Goal: Task Accomplishment & Management: Use online tool/utility

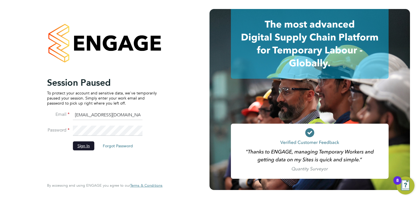
click at [87, 145] on button "Sign In" at bounding box center [83, 146] width 21 height 9
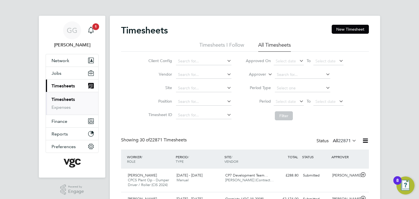
click at [148, 90] on li "Site" at bounding box center [189, 89] width 99 height 14
click at [260, 73] on label "Approver" at bounding box center [253, 75] width 25 height 6
click at [258, 78] on li "Worker" at bounding box center [252, 80] width 28 height 7
click at [284, 73] on input at bounding box center [302, 75] width 55 height 8
type input "[PERSON_NAME]"
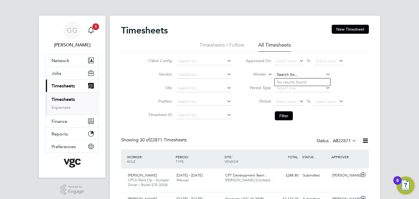
click at [311, 74] on input at bounding box center [302, 75] width 55 height 8
click at [310, 82] on b "Car" at bounding box center [313, 82] width 6 height 5
type input "[PERSON_NAME]"
click at [286, 116] on button "Filter" at bounding box center [284, 115] width 18 height 9
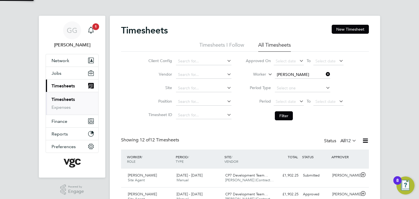
scroll to position [14, 49]
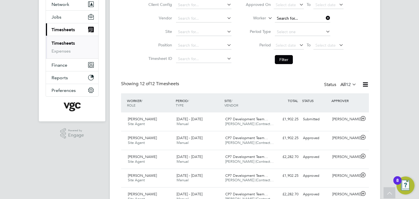
click at [284, 22] on div "Timesheets New Timesheet Timesheets I Follow All Timesheets Client Config Vendo…" at bounding box center [245, 154] width 270 height 390
drag, startPoint x: 310, startPoint y: 26, endPoint x: 301, endPoint y: 39, distance: 15.5
click at [308, 26] on li "[PERSON_NAME]" at bounding box center [308, 26] width 69 height 8
type input "[PERSON_NAME]"
click at [283, 55] on li "Filter" at bounding box center [294, 59] width 112 height 15
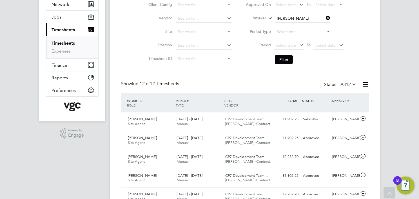
click at [284, 60] on button "Filter" at bounding box center [284, 59] width 18 height 9
click at [290, 18] on input at bounding box center [302, 19] width 55 height 8
click at [284, 19] on input at bounding box center [302, 19] width 55 height 8
type input "[PERSON_NAME]"
drag, startPoint x: 280, startPoint y: 58, endPoint x: 273, endPoint y: 57, distance: 7.3
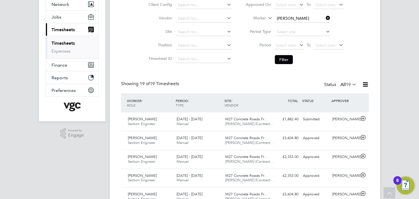
click at [280, 58] on button "Filter" at bounding box center [284, 59] width 18 height 9
click at [301, 14] on li "Worker [PERSON_NAME]" at bounding box center [294, 19] width 112 height 14
click at [299, 19] on input at bounding box center [302, 19] width 55 height 8
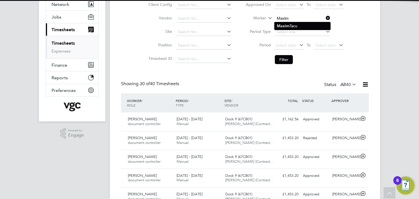
click at [298, 27] on li "[PERSON_NAME]" at bounding box center [302, 26] width 56 height 8
type input "[PERSON_NAME]"
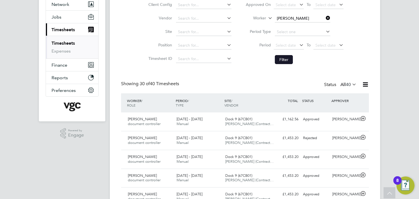
click at [287, 59] on button "Filter" at bounding box center [284, 59] width 18 height 9
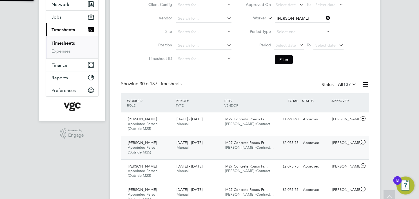
scroll to position [3, 3]
click at [286, 19] on input at bounding box center [302, 19] width 55 height 8
click at [292, 25] on li "[PERSON_NAME] jus [PERSON_NAME]" at bounding box center [302, 26] width 56 height 8
type input "[PERSON_NAME]"
click at [280, 63] on button "Filter" at bounding box center [284, 59] width 18 height 9
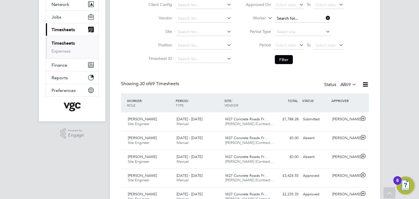
click at [291, 17] on input at bounding box center [302, 19] width 55 height 8
click at [297, 26] on li "[PERSON_NAME]" at bounding box center [311, 26] width 74 height 8
type input "[PERSON_NAME]"
click at [284, 59] on button "Filter" at bounding box center [284, 59] width 18 height 9
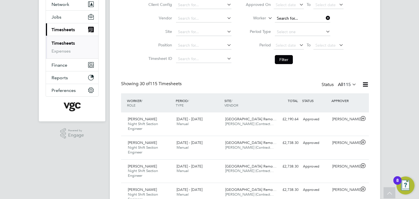
click at [286, 16] on input at bounding box center [302, 19] width 55 height 8
click at [310, 25] on b "Gord" at bounding box center [315, 26] width 10 height 5
type input "[PERSON_NAME]"
drag, startPoint x: 280, startPoint y: 60, endPoint x: 274, endPoint y: 68, distance: 10.0
click at [280, 60] on button "Filter" at bounding box center [284, 59] width 18 height 9
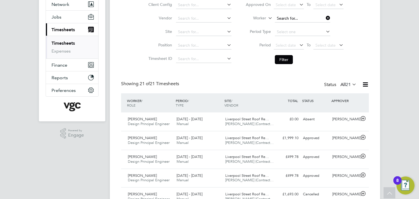
click at [291, 19] on input at bounding box center [302, 19] width 55 height 8
click at [298, 26] on li "[PERSON_NAME] y" at bounding box center [302, 26] width 56 height 8
type input "[PERSON_NAME]"
click at [284, 59] on button "Filter" at bounding box center [284, 59] width 18 height 9
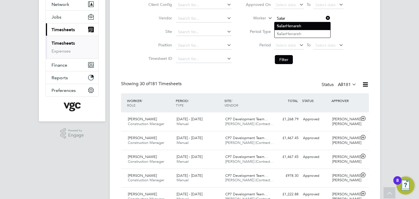
click at [300, 26] on li "Salar Henareh" at bounding box center [302, 26] width 56 height 8
type input "Salar Henareh"
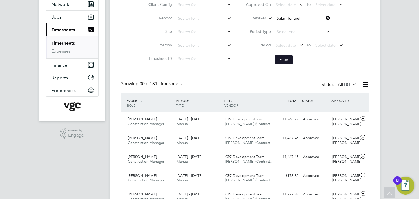
click at [287, 55] on button "Filter" at bounding box center [284, 59] width 18 height 9
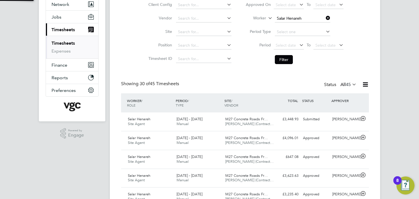
scroll to position [3, 3]
click at [285, 19] on input at bounding box center [302, 19] width 55 height 8
drag, startPoint x: 289, startPoint y: 25, endPoint x: 284, endPoint y: 42, distance: 17.5
click at [289, 25] on li "[PERSON_NAME]" at bounding box center [302, 26] width 56 height 8
type input "[PERSON_NAME]"
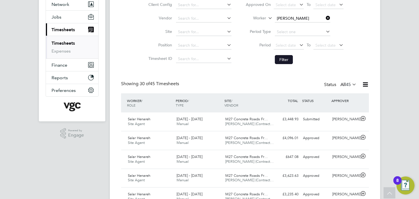
click at [282, 59] on button "Filter" at bounding box center [284, 59] width 18 height 9
click at [285, 16] on input at bounding box center [302, 19] width 55 height 8
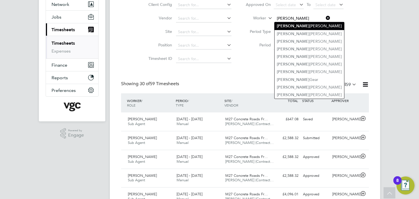
click at [306, 24] on li "[PERSON_NAME]" at bounding box center [308, 26] width 69 height 8
type input "[PERSON_NAME]"
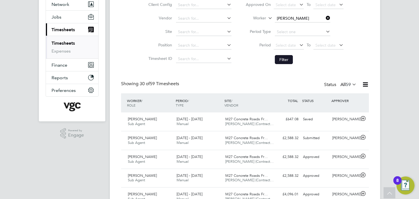
click at [283, 57] on button "Filter" at bounding box center [284, 59] width 18 height 9
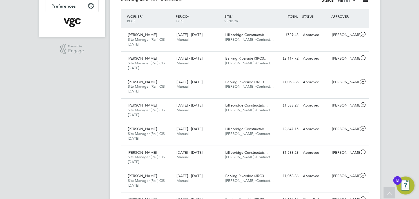
scroll to position [0, 0]
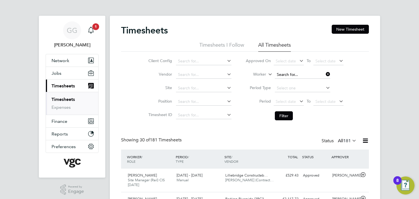
click at [299, 74] on input at bounding box center [302, 75] width 55 height 8
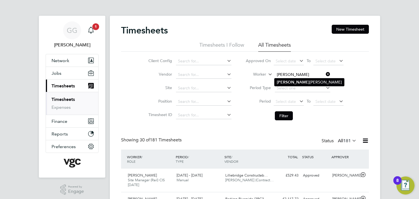
click at [296, 83] on li "[PERSON_NAME]" at bounding box center [308, 82] width 69 height 8
type input "[PERSON_NAME]"
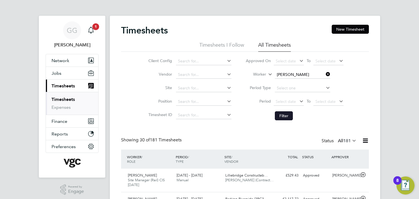
click at [285, 116] on button "Filter" at bounding box center [284, 115] width 18 height 9
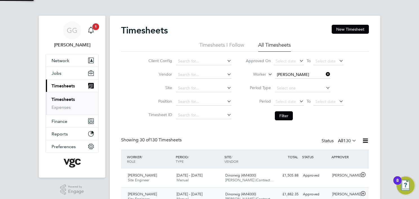
scroll to position [14, 49]
click at [289, 73] on input at bounding box center [302, 75] width 55 height 8
click at [302, 104] on li "[PERSON_NAME]" at bounding box center [311, 106] width 75 height 8
type input "[PERSON_NAME]"
click at [279, 110] on li "Filter" at bounding box center [294, 116] width 112 height 15
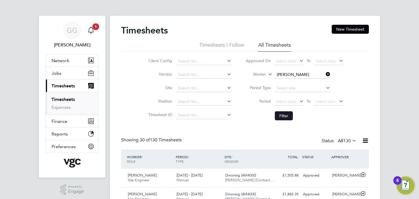
click at [282, 116] on button "Filter" at bounding box center [284, 115] width 18 height 9
click at [299, 72] on input at bounding box center [302, 75] width 55 height 8
click at [304, 85] on li "Quadr i Busari" at bounding box center [302, 82] width 56 height 8
type input "Quadri Busari"
click at [287, 118] on button "Filter" at bounding box center [284, 115] width 18 height 9
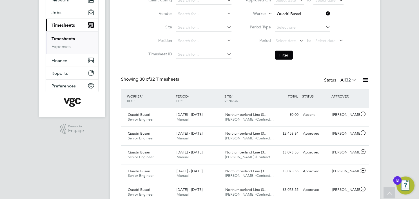
scroll to position [51, 0]
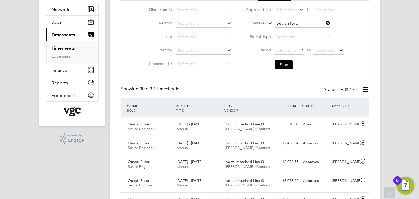
click at [291, 25] on input at bounding box center [302, 24] width 55 height 8
click at [296, 30] on li "[PERSON_NAME]" at bounding box center [302, 31] width 56 height 8
type input "[PERSON_NAME]"
click at [286, 62] on button "Filter" at bounding box center [284, 64] width 18 height 9
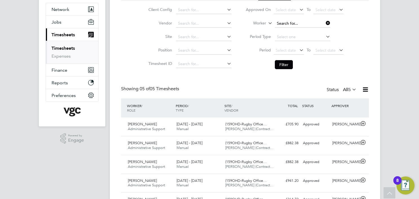
click at [291, 24] on input at bounding box center [302, 24] width 55 height 8
click at [316, 31] on li "[PERSON_NAME] sta" at bounding box center [302, 31] width 56 height 8
type input "[PERSON_NAME]"
click at [281, 62] on button "Filter" at bounding box center [284, 64] width 18 height 9
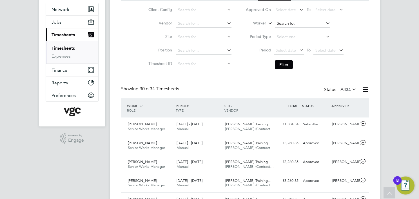
click at [289, 23] on input at bounding box center [302, 24] width 55 height 8
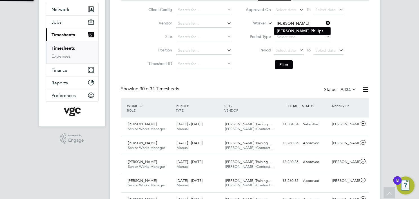
click at [310, 32] on b "Phi" at bounding box center [313, 31] width 6 height 5
type input "[PERSON_NAME]"
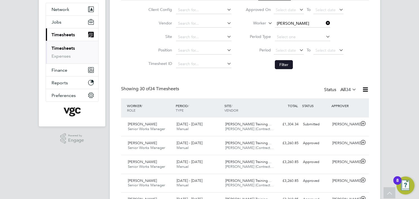
click at [281, 65] on button "Filter" at bounding box center [284, 64] width 18 height 9
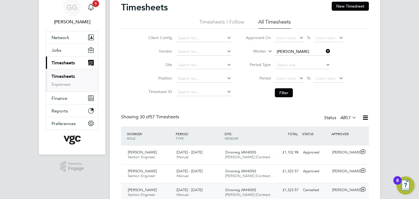
scroll to position [23, 0]
